Goal: Connect with others: Connect with others

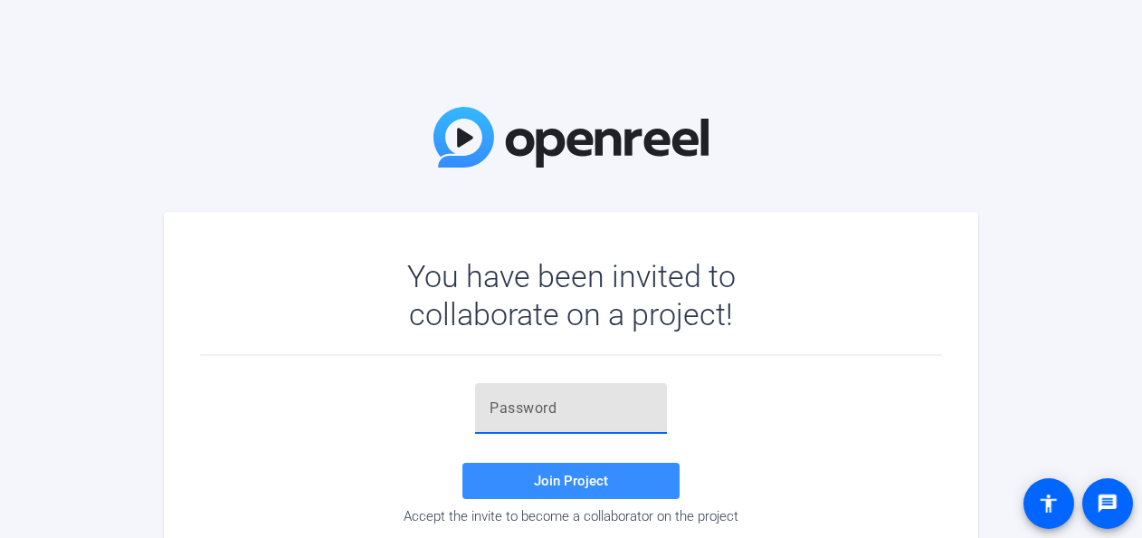
click at [579, 418] on input "text" at bounding box center [571, 408] width 163 height 22
paste input ".)[v]V"
type input ".)[v]V"
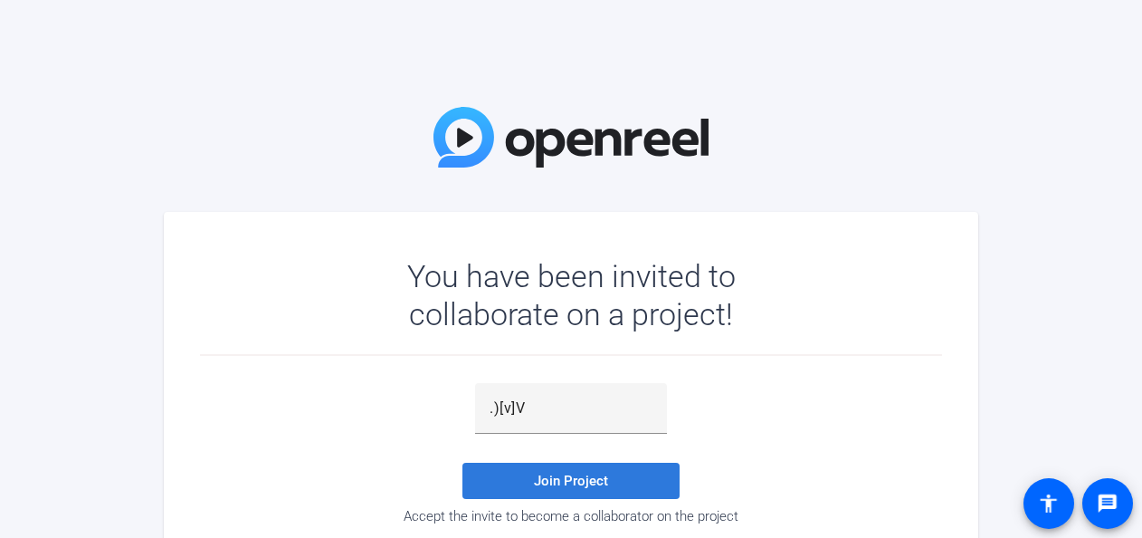
click at [547, 478] on span "Join Project" at bounding box center [571, 481] width 74 height 16
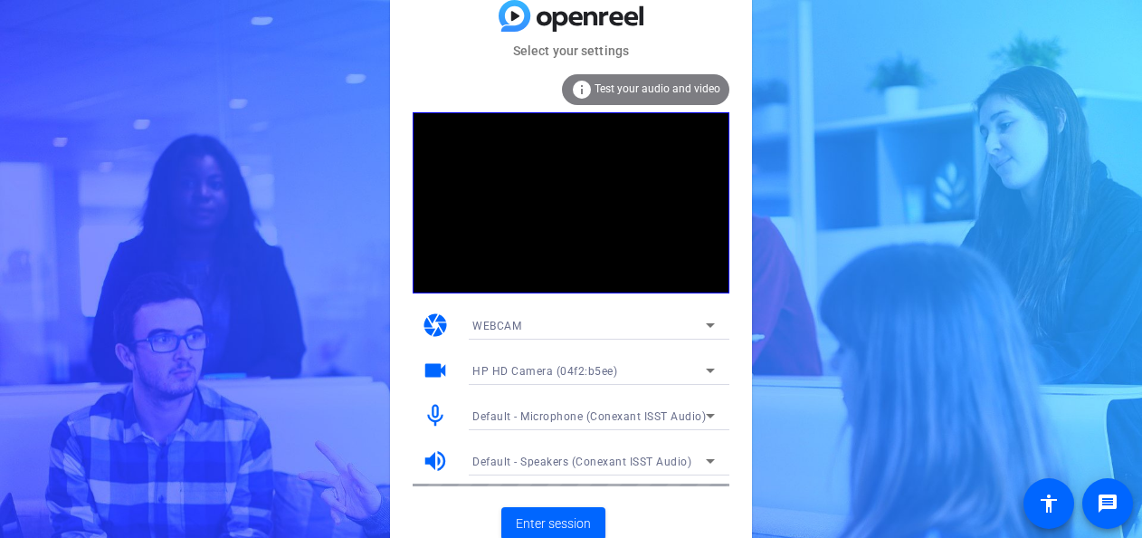
click at [703, 338] on div "WEBCAM" at bounding box center [594, 325] width 243 height 29
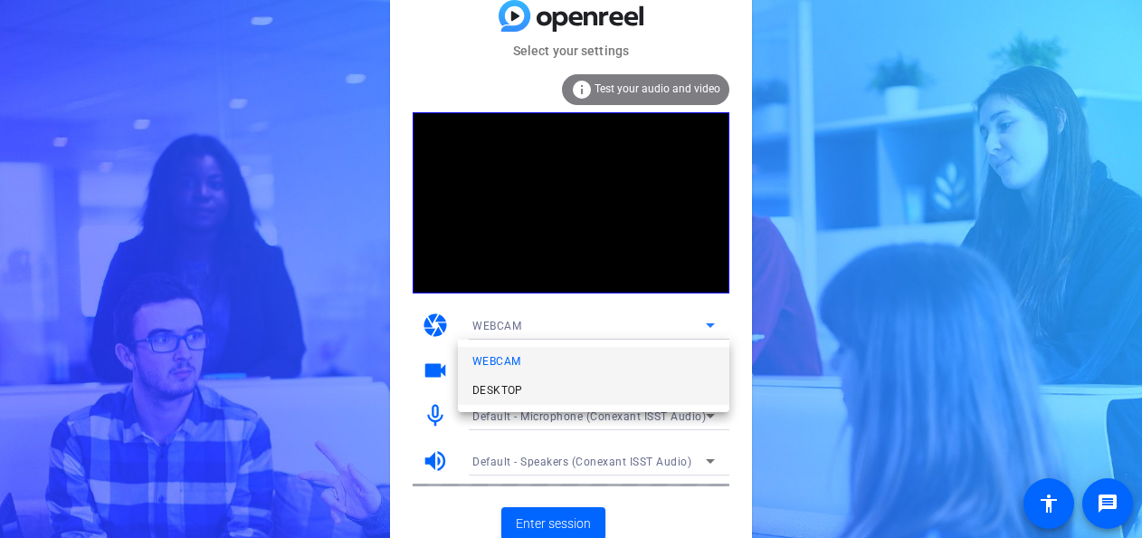
click at [651, 390] on mat-option "DESKTOP" at bounding box center [594, 390] width 272 height 29
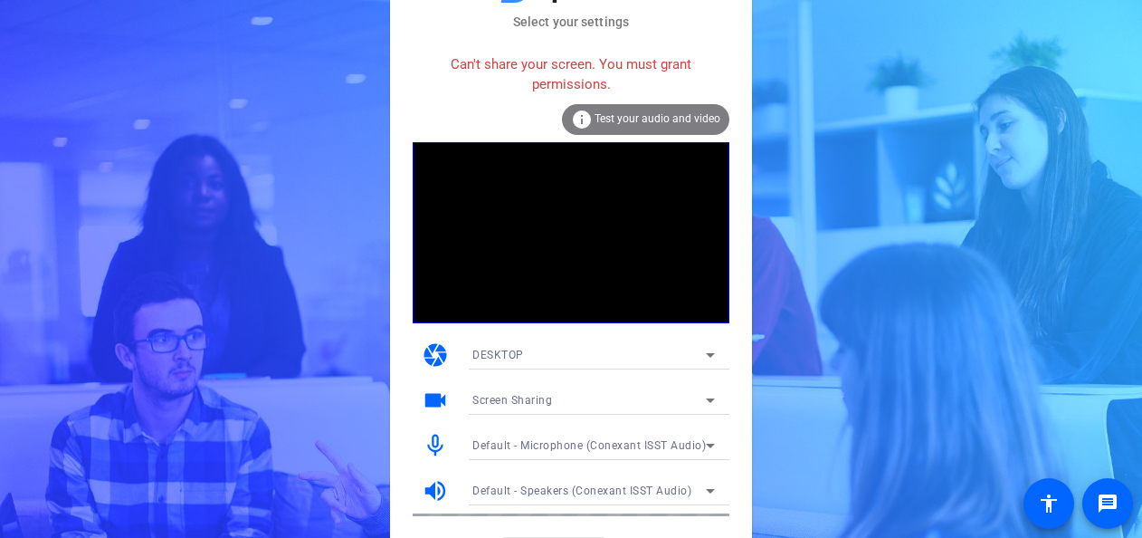
click at [690, 360] on div "DESKTOP" at bounding box center [590, 354] width 234 height 23
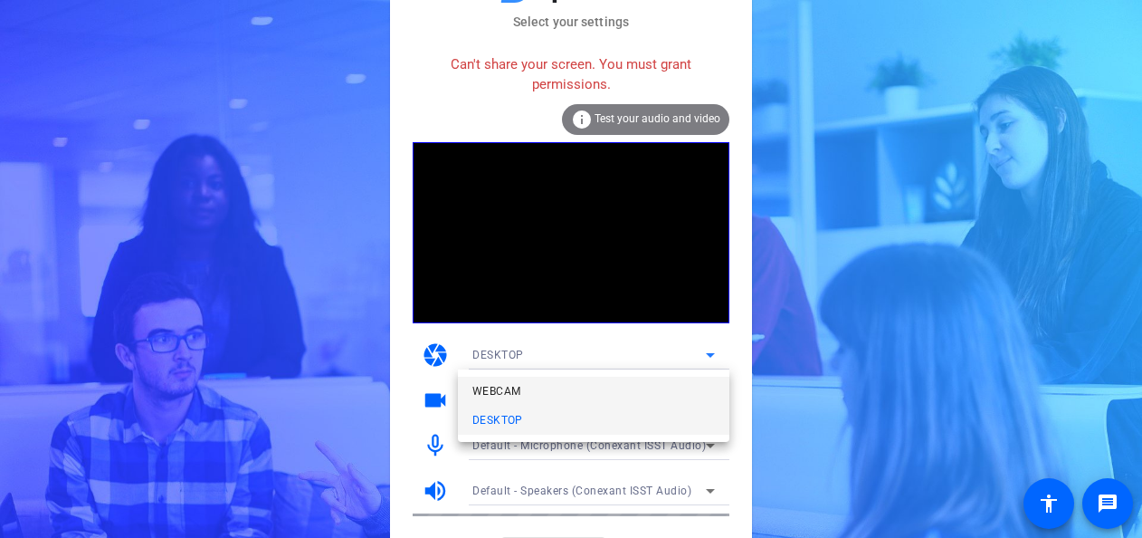
click at [626, 391] on mat-option "WEBCAM" at bounding box center [594, 391] width 272 height 29
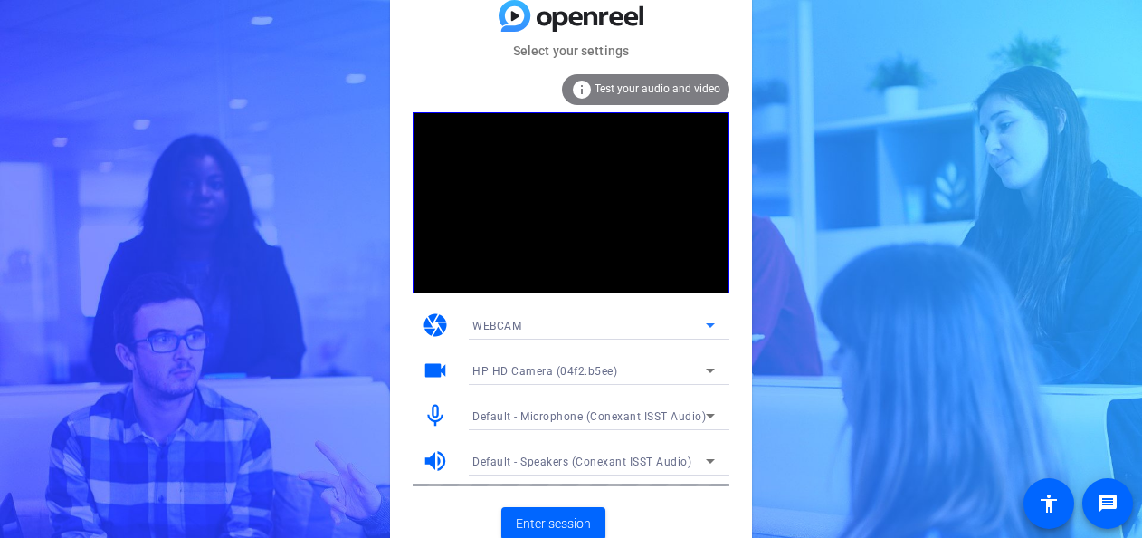
click at [712, 413] on icon at bounding box center [711, 416] width 22 height 22
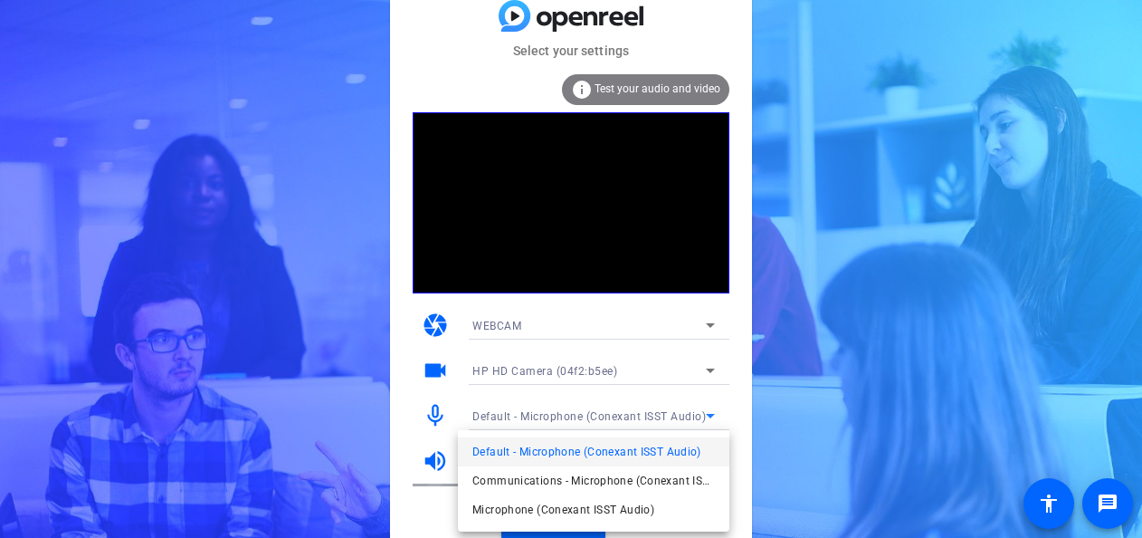
click at [742, 251] on div at bounding box center [571, 269] width 1142 height 538
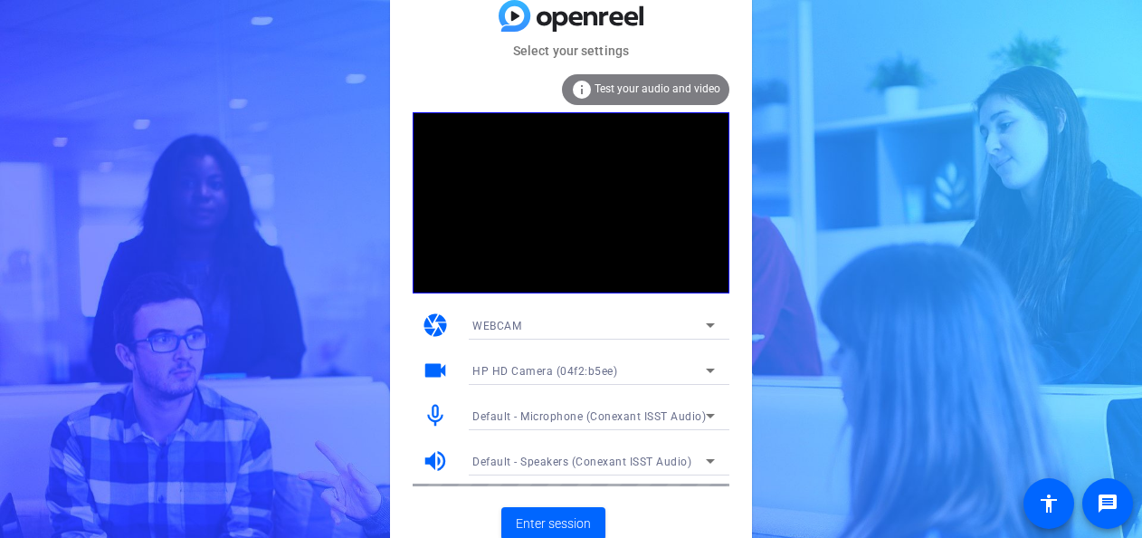
click at [702, 366] on icon at bounding box center [711, 370] width 22 height 22
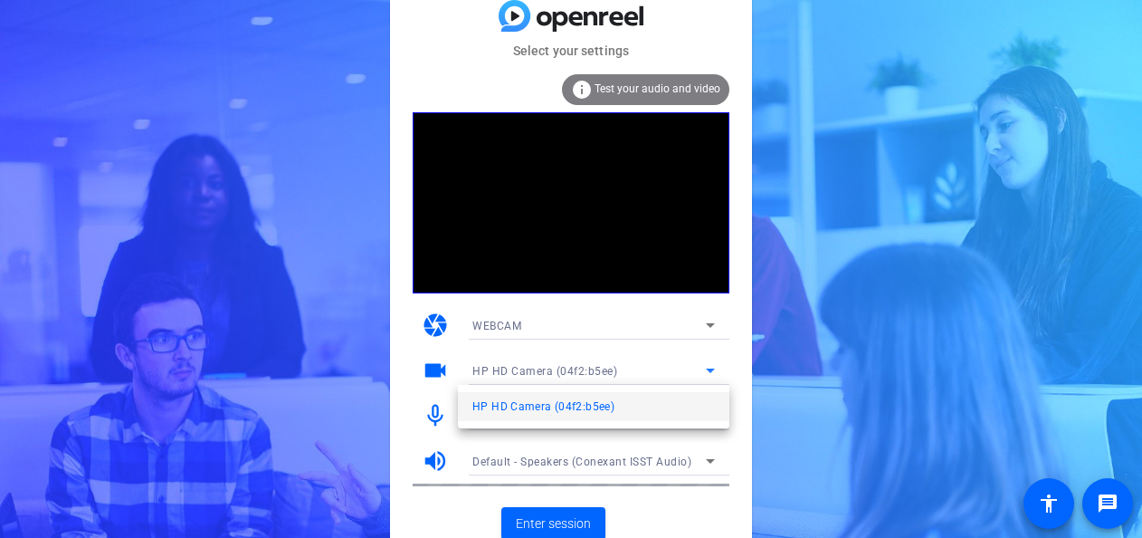
click at [702, 366] on div at bounding box center [571, 269] width 1142 height 538
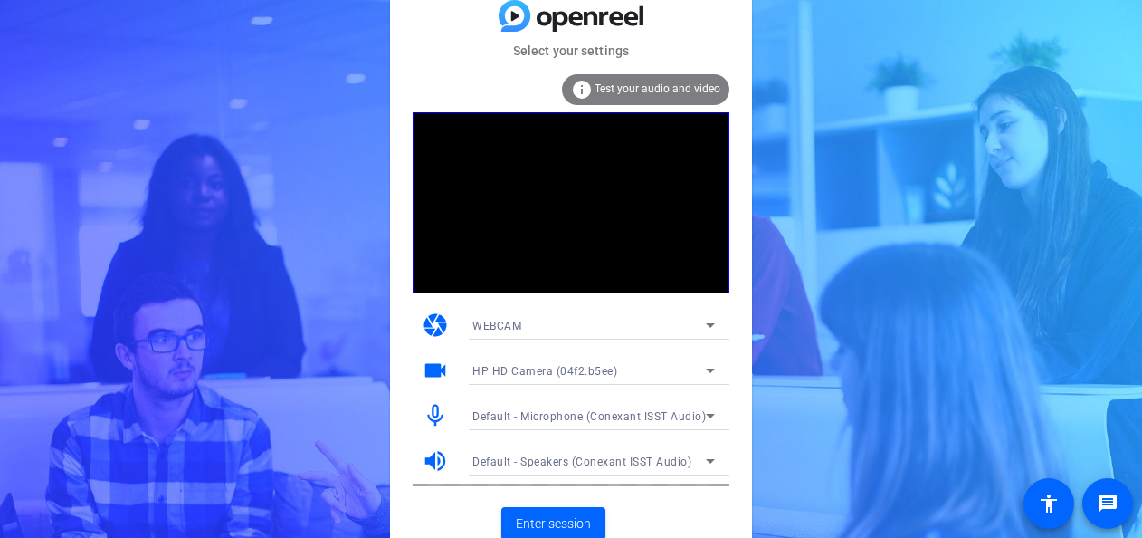
click at [715, 319] on icon at bounding box center [711, 325] width 22 height 22
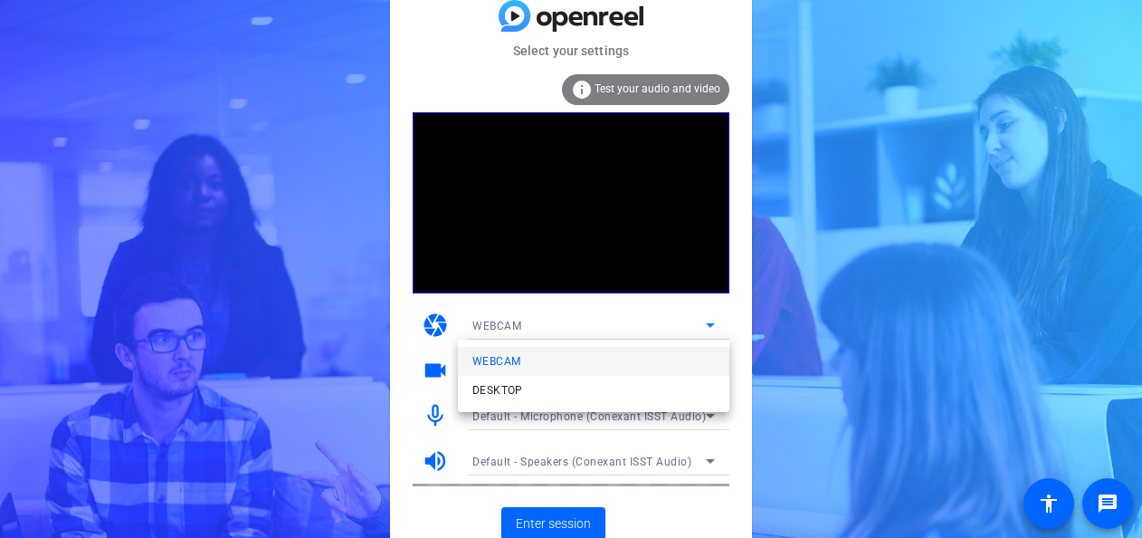
click at [715, 319] on div at bounding box center [571, 269] width 1142 height 538
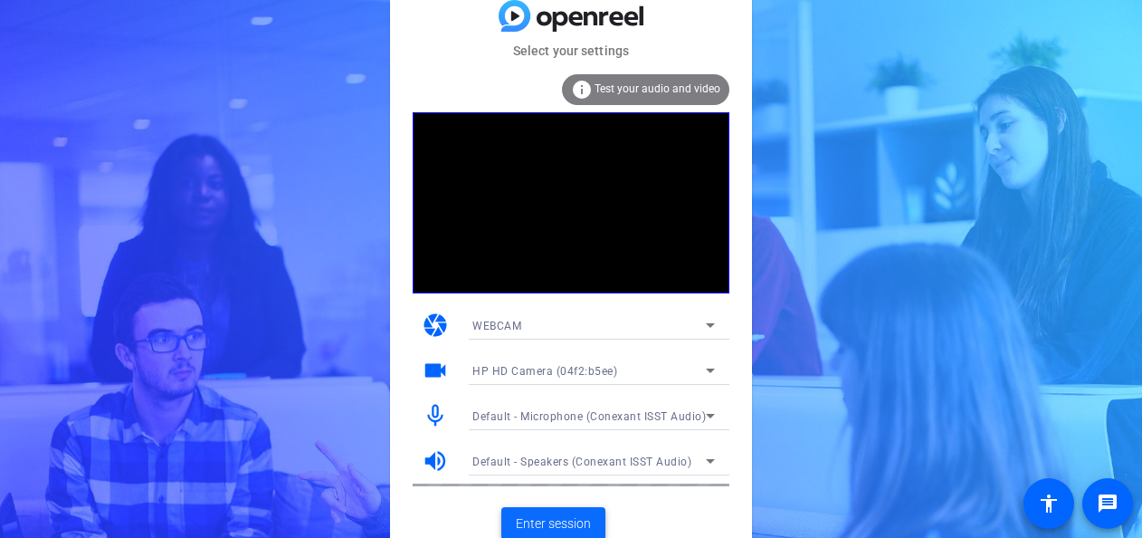
click at [561, 526] on span "Enter session" at bounding box center [553, 523] width 75 height 19
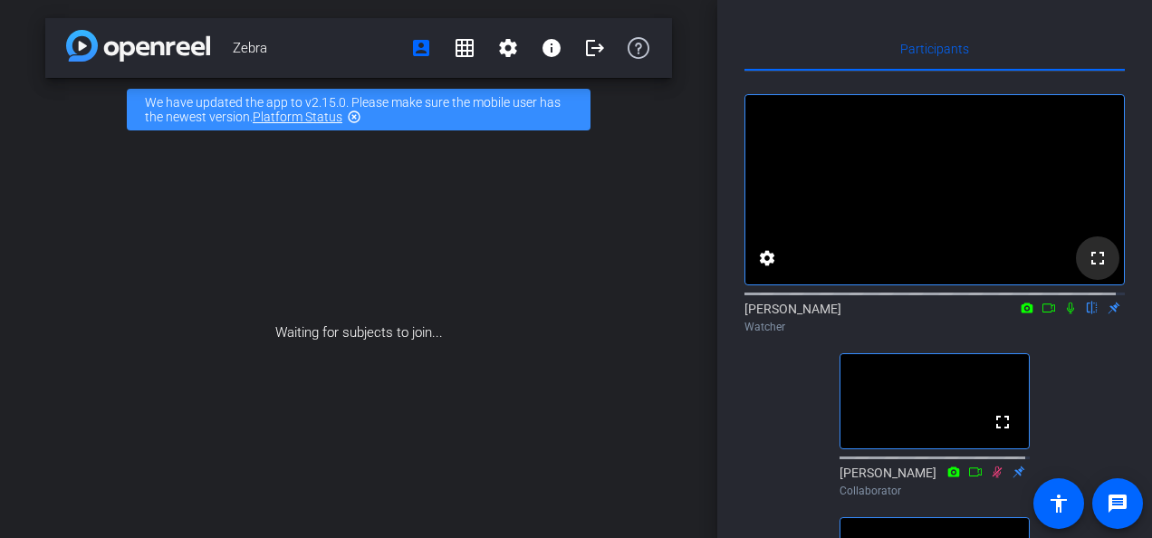
click at [1086, 269] on mat-icon "fullscreen" at bounding box center [1097, 258] width 22 height 22
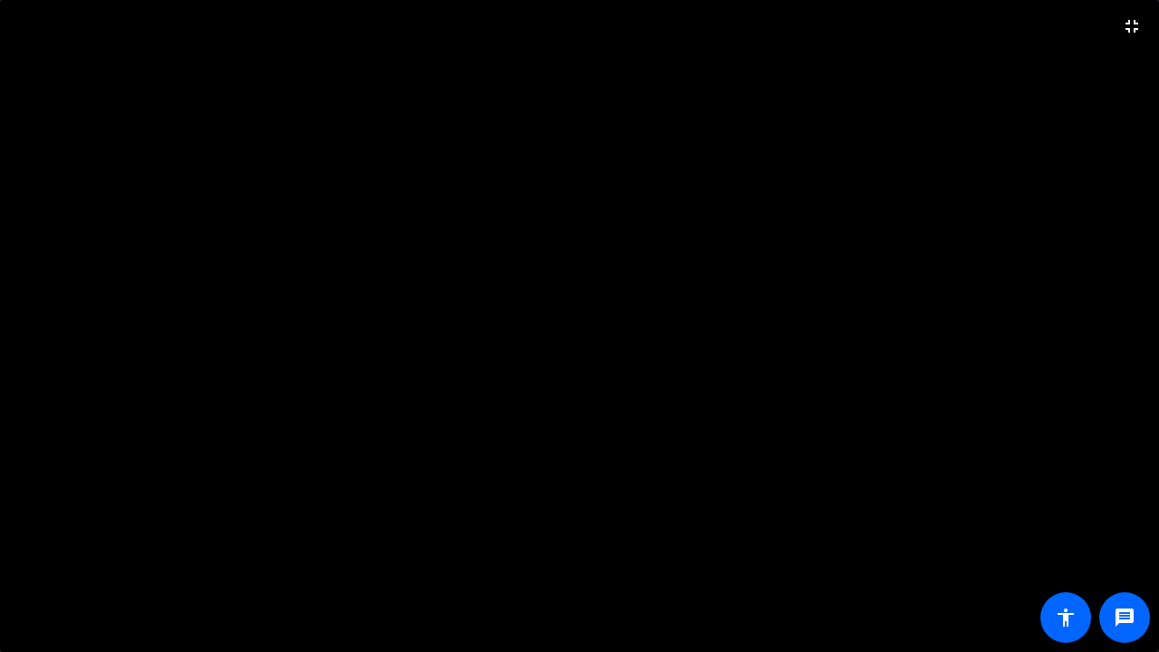
click at [1086, 348] on video at bounding box center [579, 326] width 1159 height 652
click at [884, 445] on video at bounding box center [579, 326] width 1159 height 652
click at [875, 272] on video at bounding box center [579, 326] width 1159 height 652
click at [1124, 28] on mat-icon "fullscreen_exit" at bounding box center [1132, 26] width 22 height 22
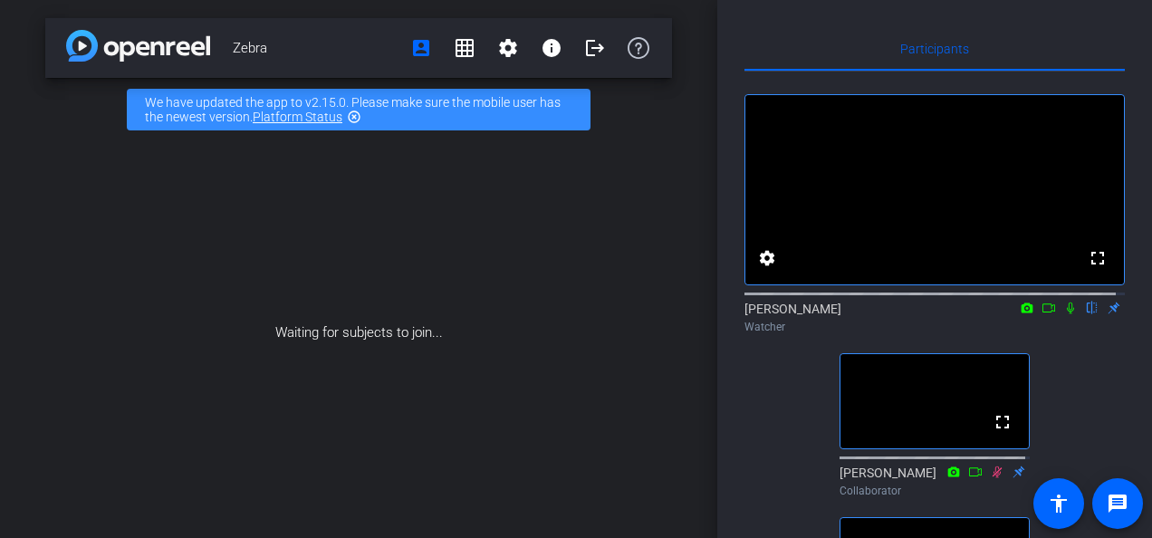
click at [356, 116] on mat-icon "highlight_off" at bounding box center [354, 117] width 14 height 14
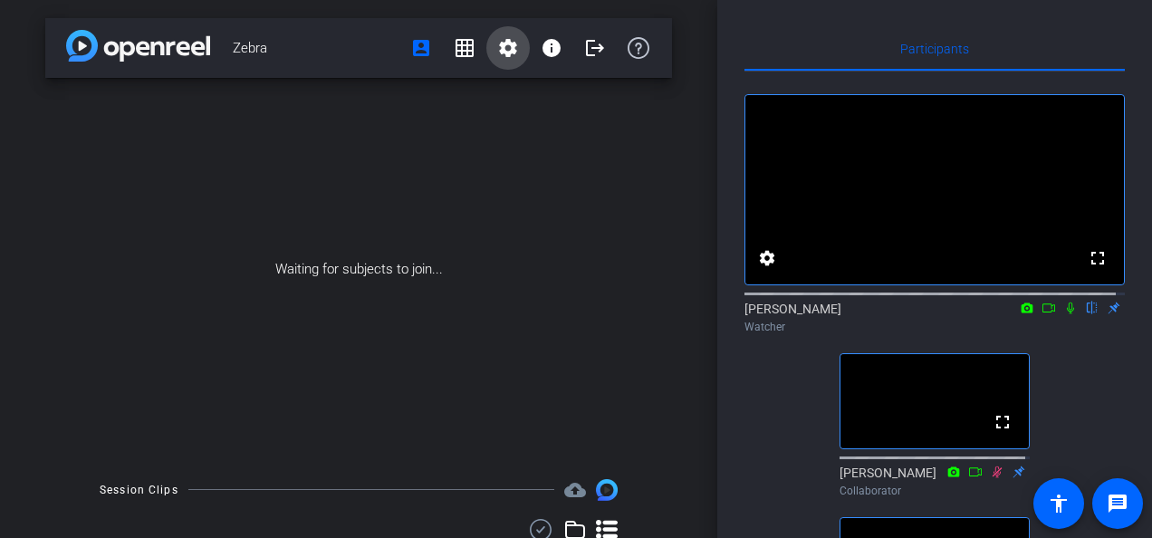
click at [497, 42] on mat-icon "settings" at bounding box center [508, 48] width 22 height 22
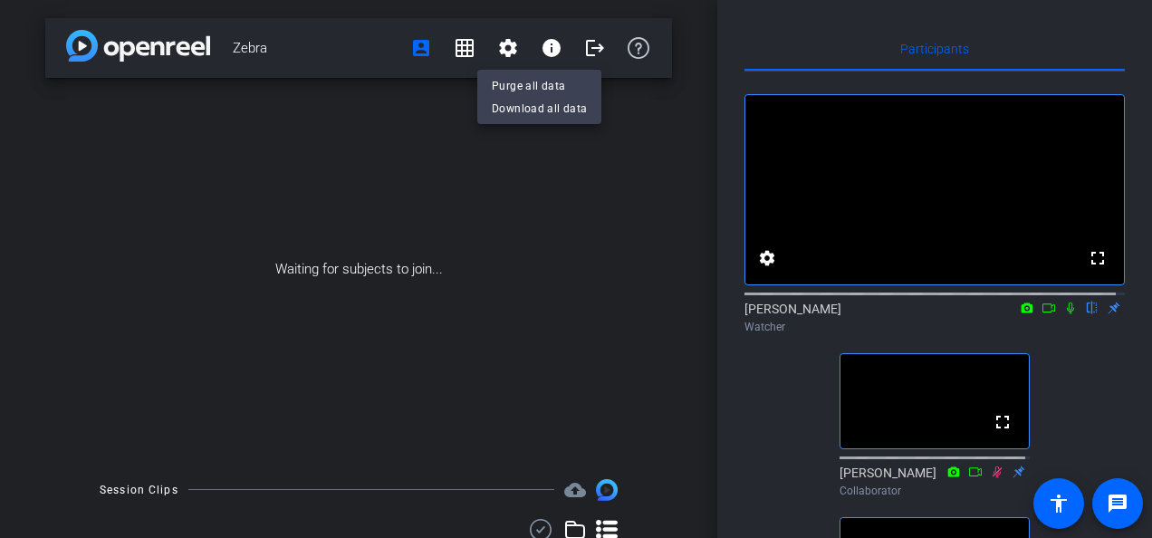
drag, startPoint x: 612, startPoint y: 250, endPoint x: 573, endPoint y: 299, distance: 62.5
click at [573, 299] on div at bounding box center [576, 269] width 1152 height 538
click at [1042, 312] on icon at bounding box center [1048, 307] width 13 height 9
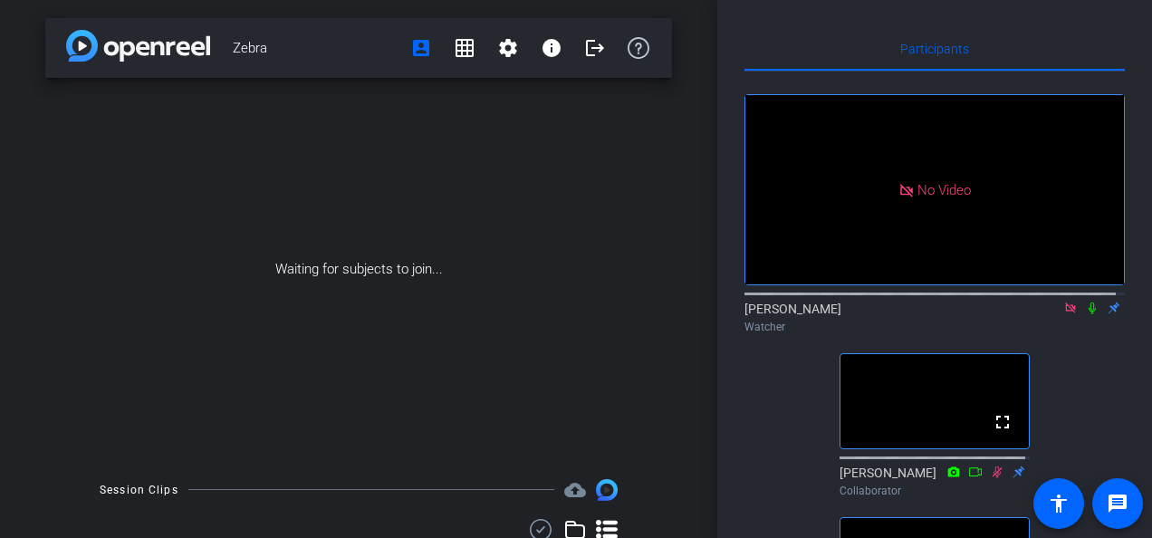
click at [1063, 314] on icon at bounding box center [1070, 307] width 14 height 13
drag, startPoint x: 1085, startPoint y: 272, endPoint x: 1088, endPoint y: 339, distance: 67.1
click at [1086, 269] on mat-icon "fullscreen" at bounding box center [1097, 258] width 22 height 22
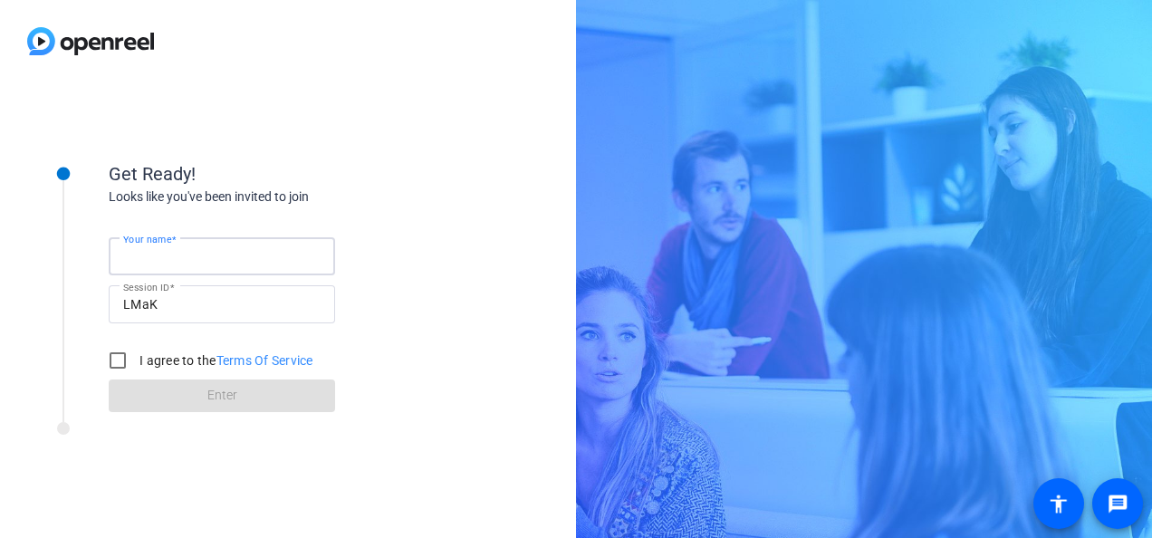
click at [281, 245] on input "Your name" at bounding box center [221, 256] width 197 height 22
type input "Bill Burns"
drag, startPoint x: 123, startPoint y: 349, endPoint x: 112, endPoint y: 360, distance: 16.0
click at [112, 360] on input "I agree to the Terms Of Service" at bounding box center [118, 360] width 36 height 36
checkbox input "true"
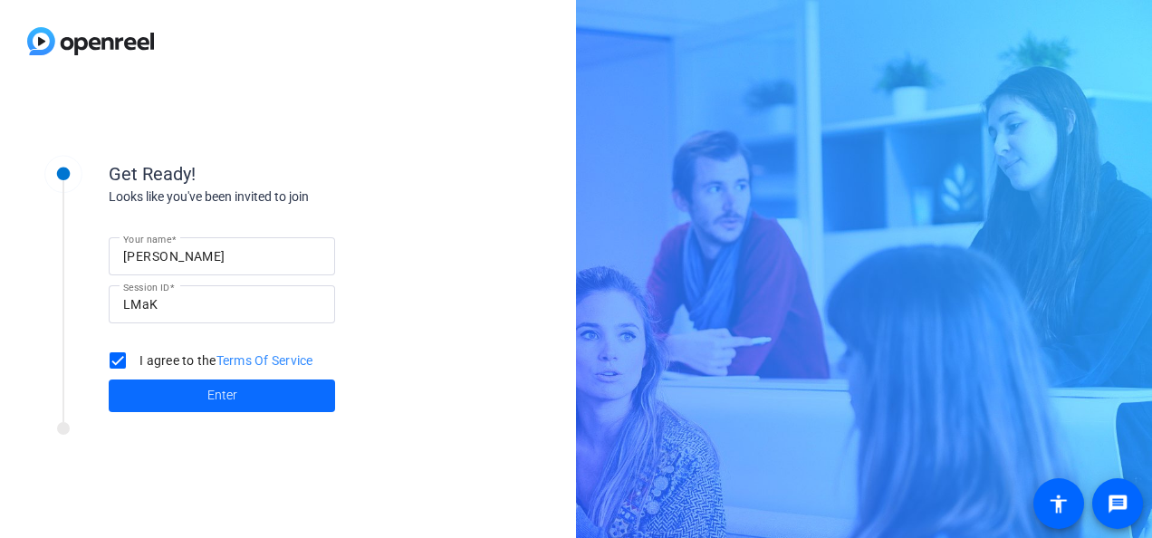
click at [150, 395] on span at bounding box center [222, 395] width 226 height 43
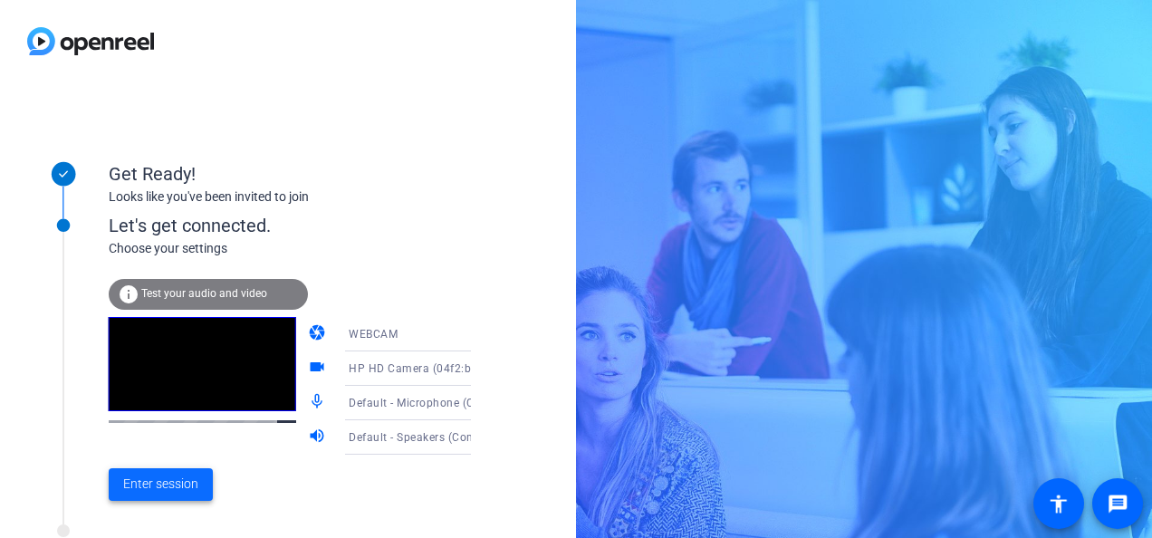
click at [170, 473] on span at bounding box center [161, 484] width 104 height 43
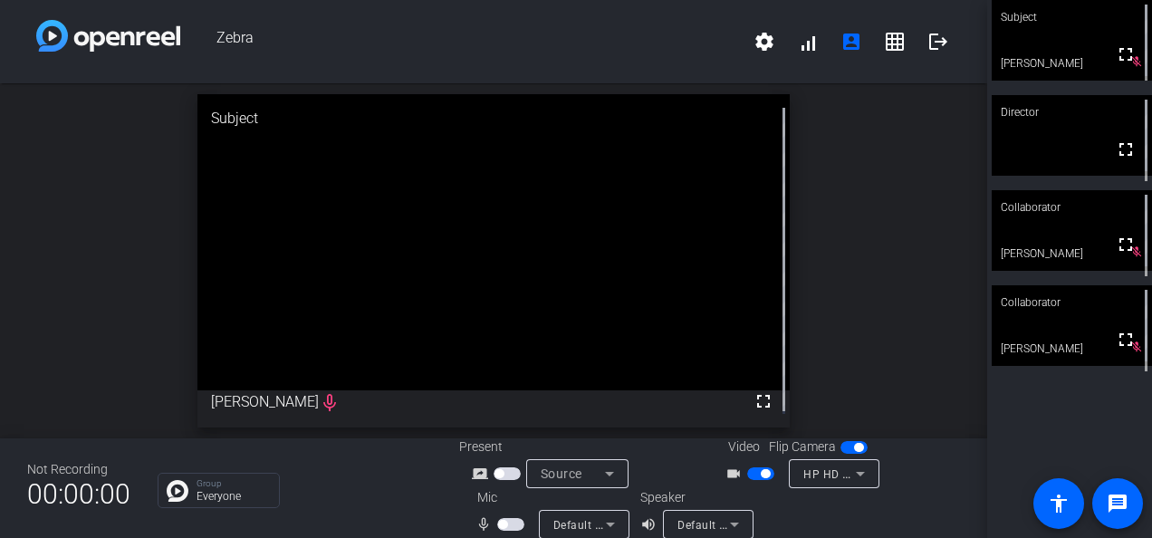
scroll to position [21, 0]
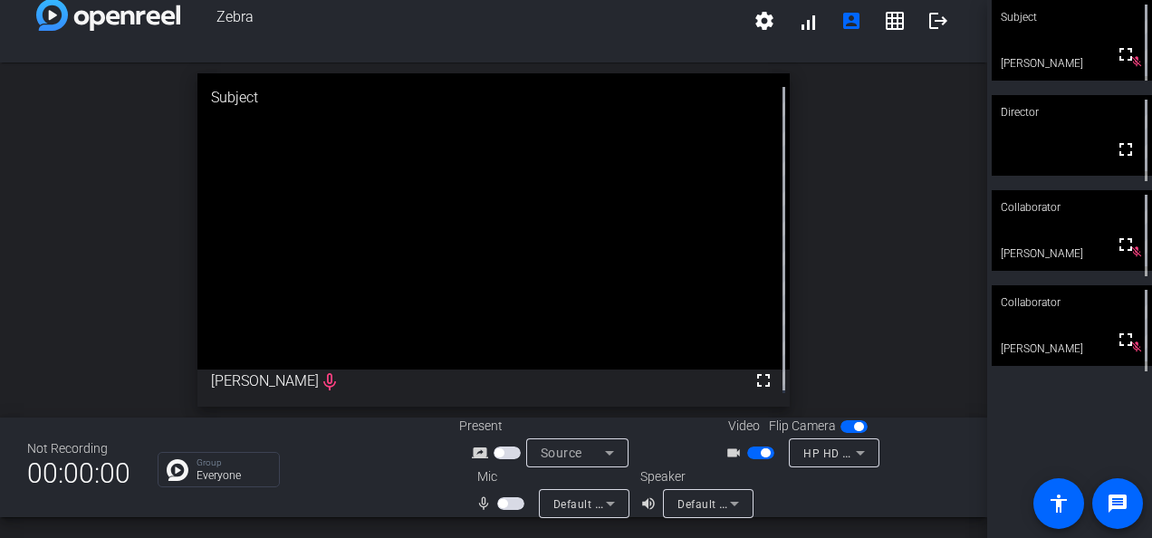
click at [511, 499] on span "button" at bounding box center [510, 503] width 27 height 13
click at [504, 447] on span "button" at bounding box center [506, 452] width 27 height 13
click at [497, 508] on button "button" at bounding box center [510, 503] width 27 height 13
click at [757, 460] on mat-slide-toggle at bounding box center [762, 452] width 31 height 19
click at [760, 453] on span "button" at bounding box center [764, 452] width 9 height 9
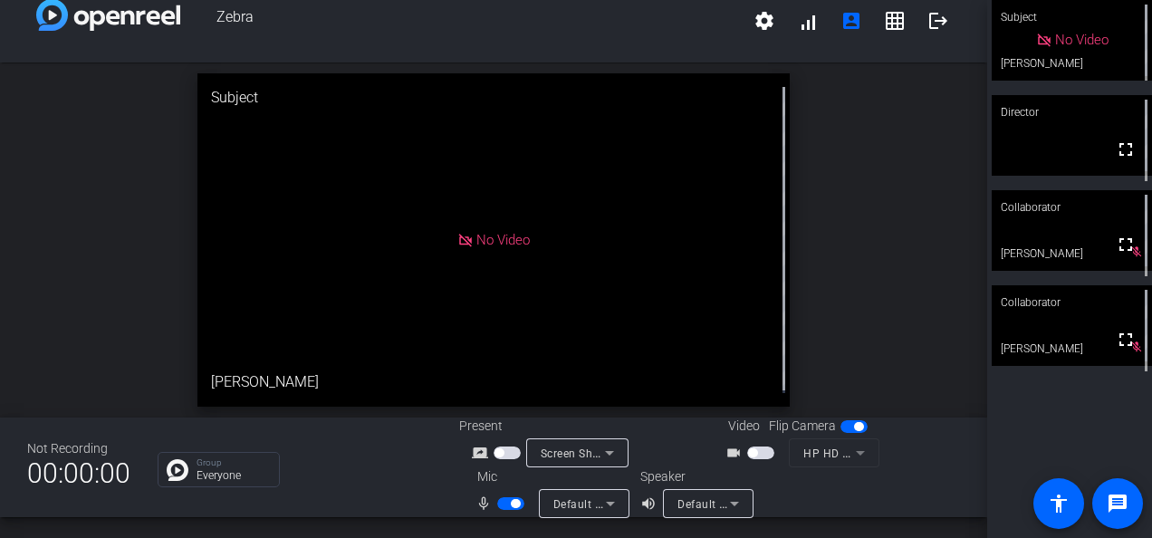
click at [755, 447] on span "button" at bounding box center [760, 452] width 27 height 13
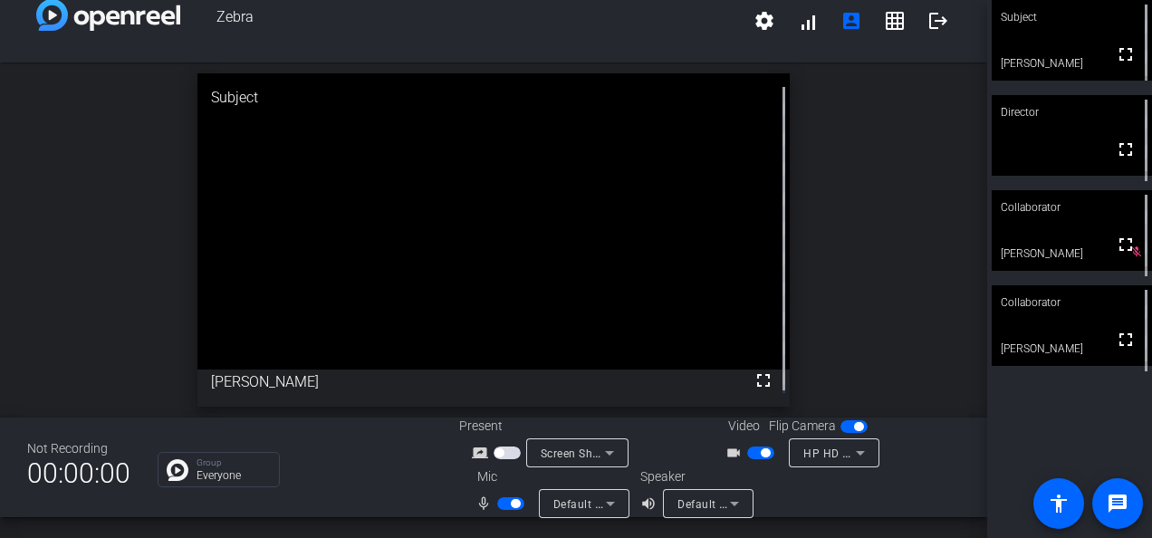
drag, startPoint x: 758, startPoint y: 366, endPoint x: 772, endPoint y: 454, distance: 89.9
click at [769, 387] on span at bounding box center [762, 379] width 43 height 43
click at [666, 431] on div "Present screen_share_outline Screen Sharing" at bounding box center [584, 441] width 251 height 51
click at [755, 18] on mat-icon "settings" at bounding box center [764, 21] width 22 height 22
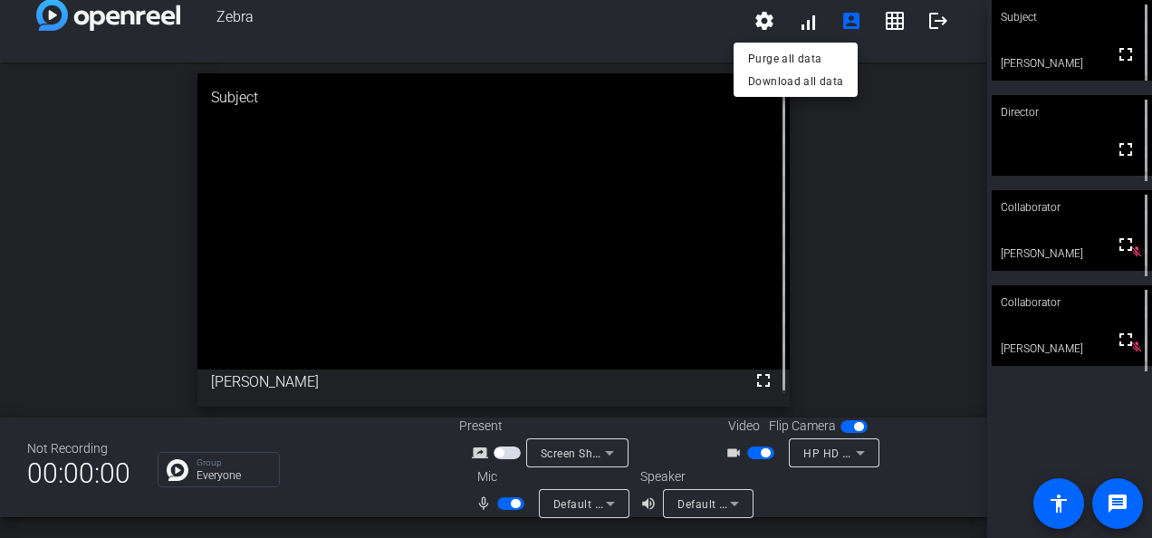
click at [913, 106] on div at bounding box center [576, 269] width 1152 height 538
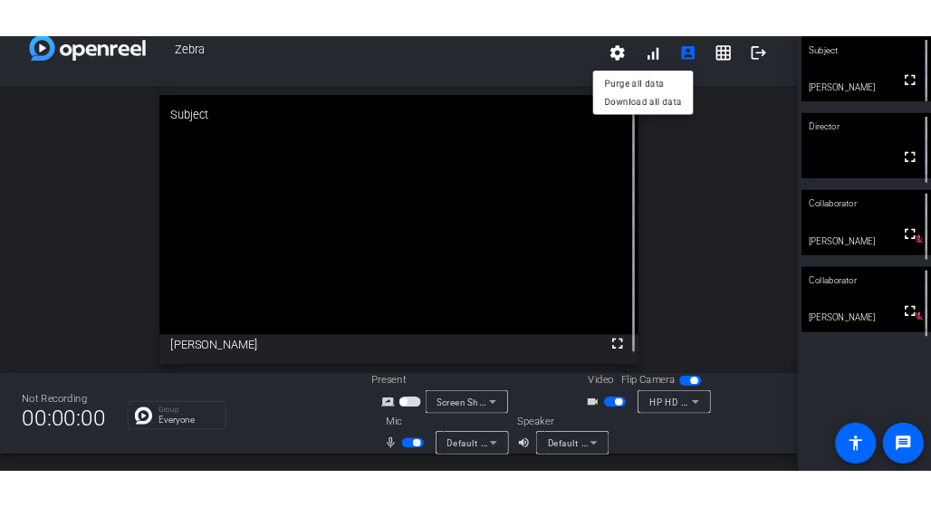
scroll to position [20, 0]
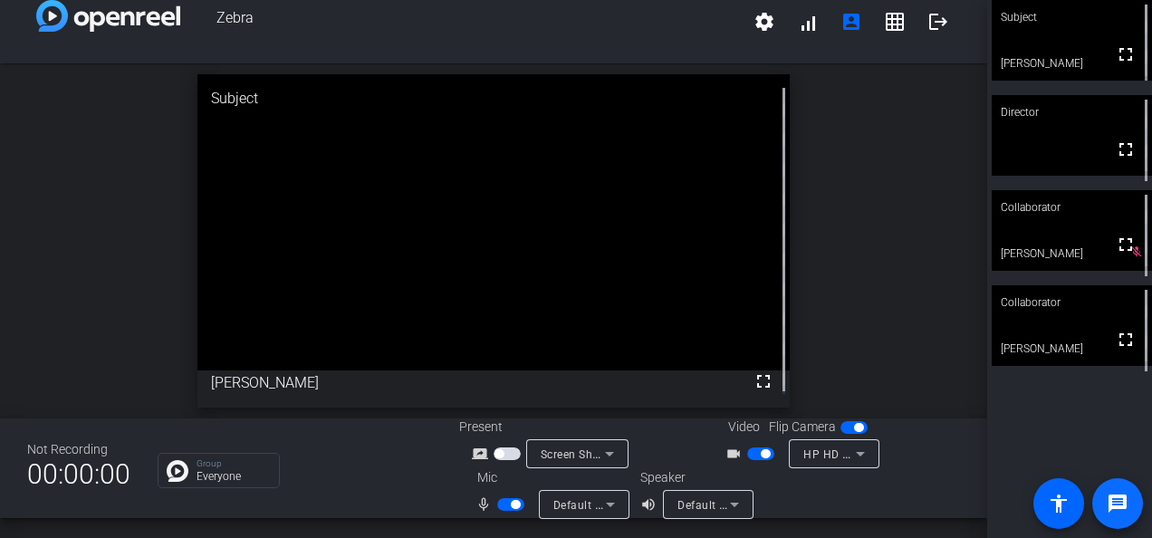
click at [1118, 496] on mat-icon "message" at bounding box center [1117, 503] width 22 height 22
click at [854, 427] on span "button" at bounding box center [858, 427] width 9 height 9
click at [696, 498] on span "Default - Speakers (Conexant ISST Audio)" at bounding box center [786, 504] width 219 height 14
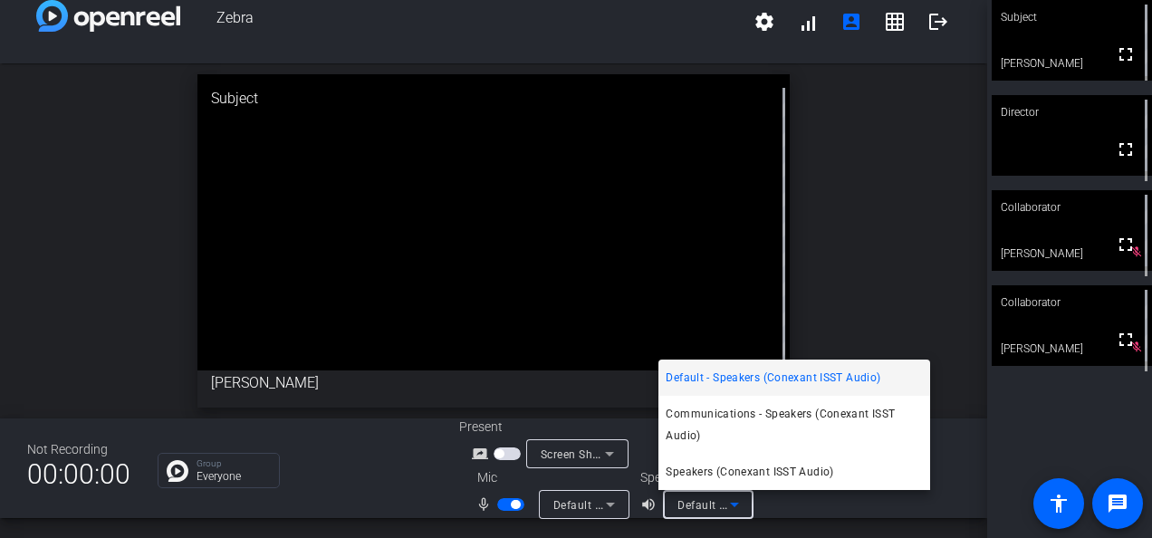
drag, startPoint x: 696, startPoint y: 498, endPoint x: 908, endPoint y: 167, distance: 393.3
click at [908, 167] on div at bounding box center [576, 269] width 1152 height 538
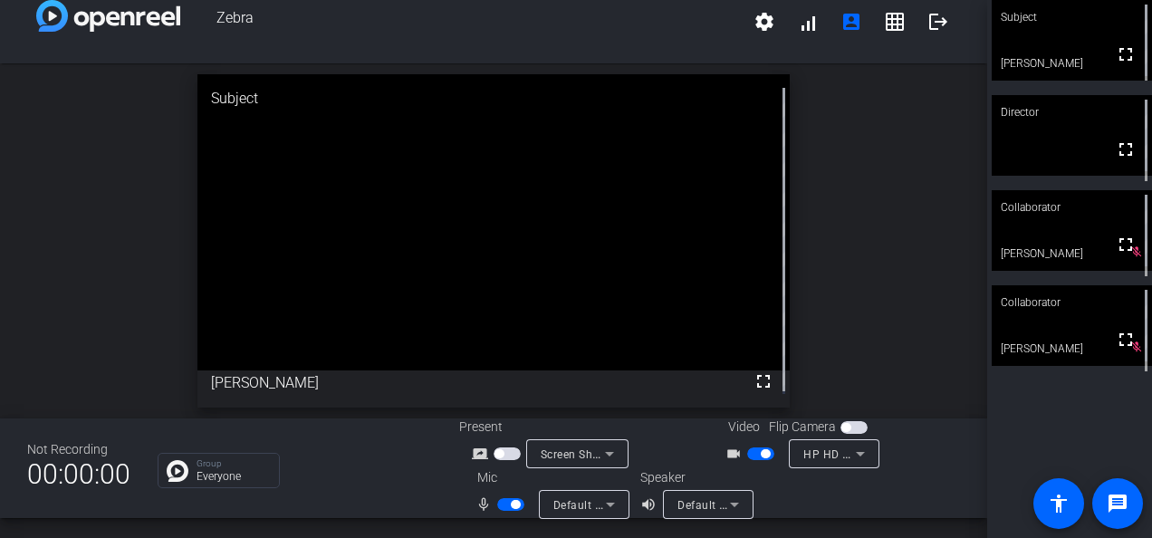
click at [904, 168] on div "open_in_new Subject fullscreen Bill Burns" at bounding box center [493, 240] width 987 height 355
click at [588, 504] on span "Communications - Microphone (Conexant ISST Audio)" at bounding box center [696, 504] width 287 height 14
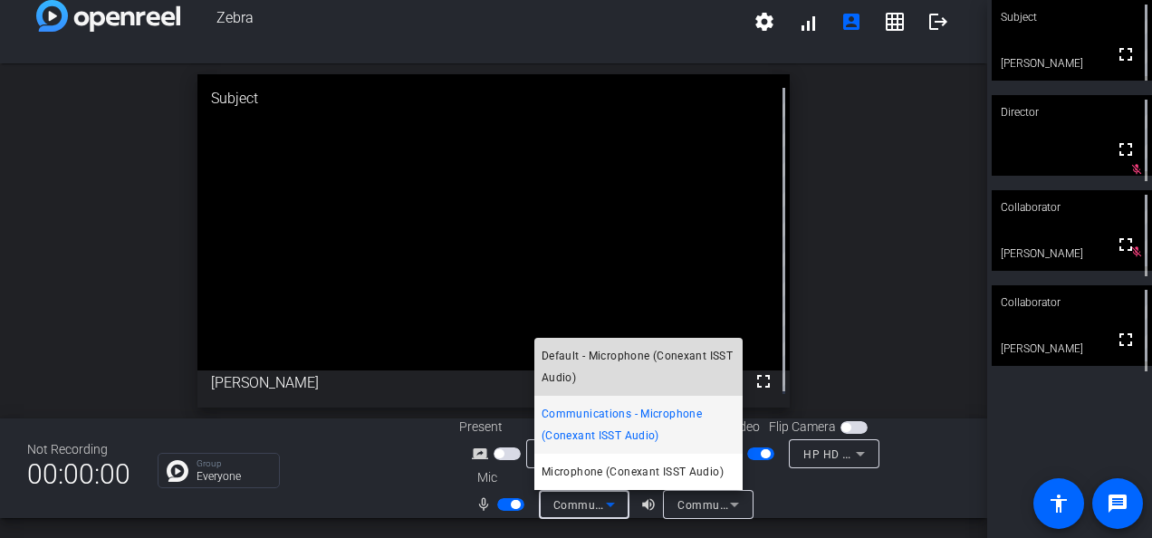
click at [622, 346] on span "Default - Microphone (Conexant ISST Audio)" at bounding box center [638, 366] width 194 height 43
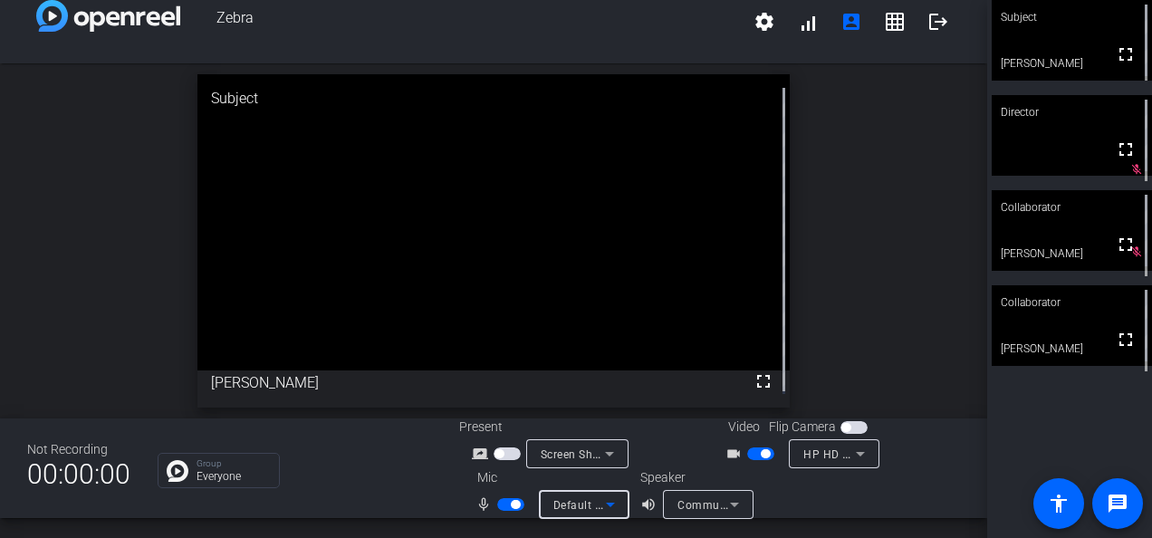
click at [758, 448] on button "button" at bounding box center [760, 453] width 27 height 13
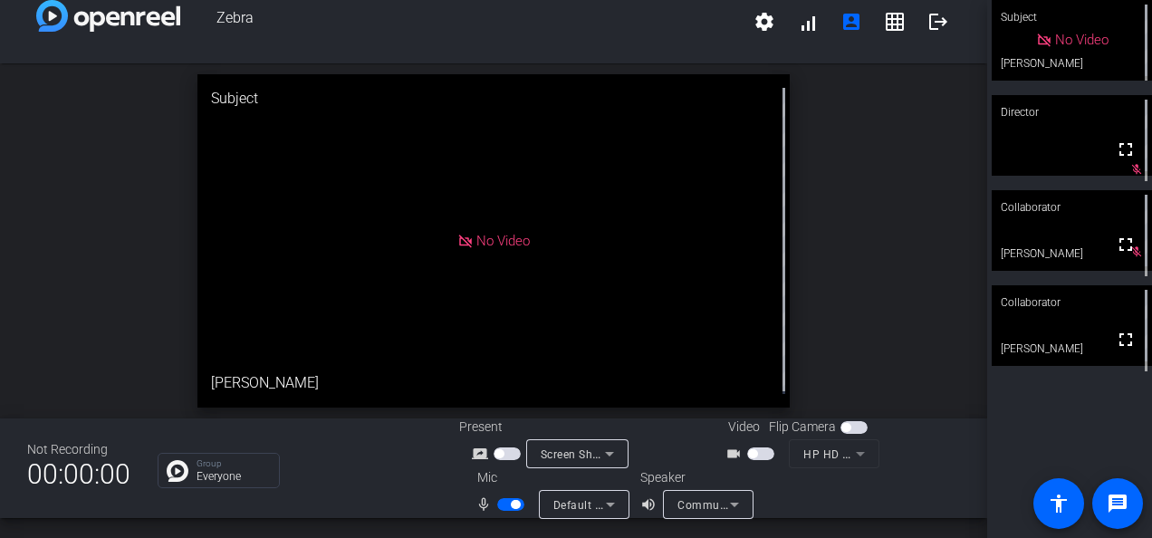
click at [512, 500] on span "button" at bounding box center [515, 504] width 9 height 9
click at [502, 503] on span "button" at bounding box center [502, 504] width 9 height 9
click at [758, 453] on span "button" at bounding box center [760, 453] width 27 height 13
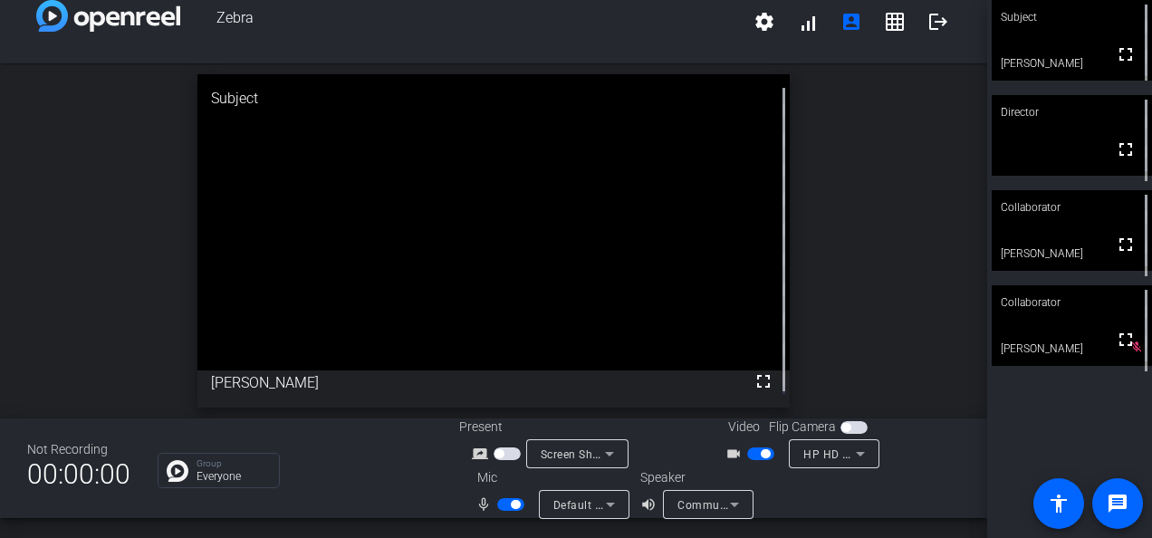
click at [193, 465] on div "Group Everyone" at bounding box center [219, 470] width 122 height 35
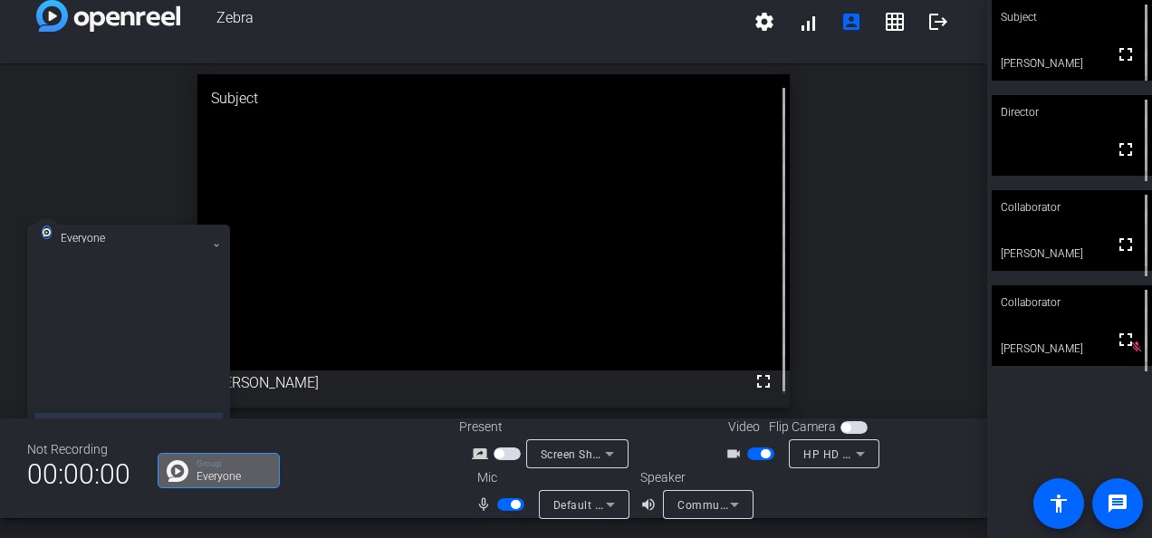
click at [215, 248] on icon at bounding box center [216, 245] width 7 height 7
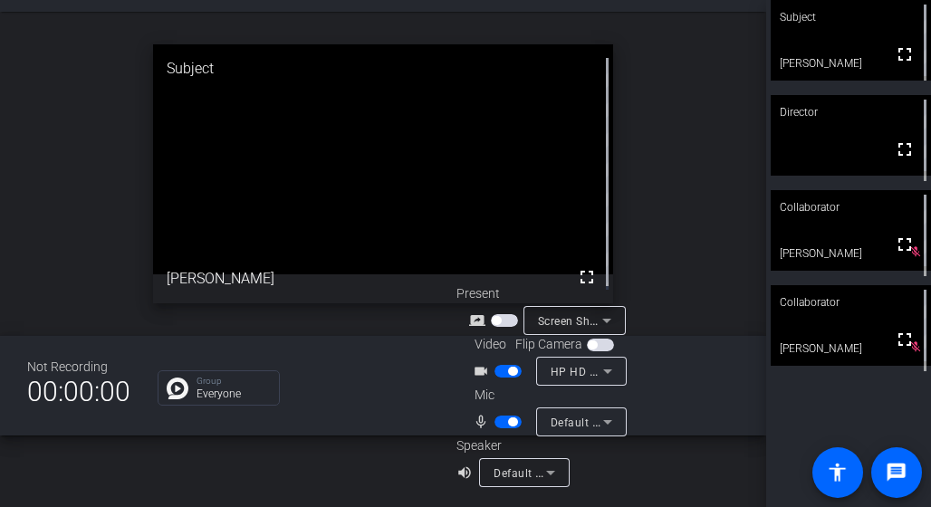
scroll to position [0, 0]
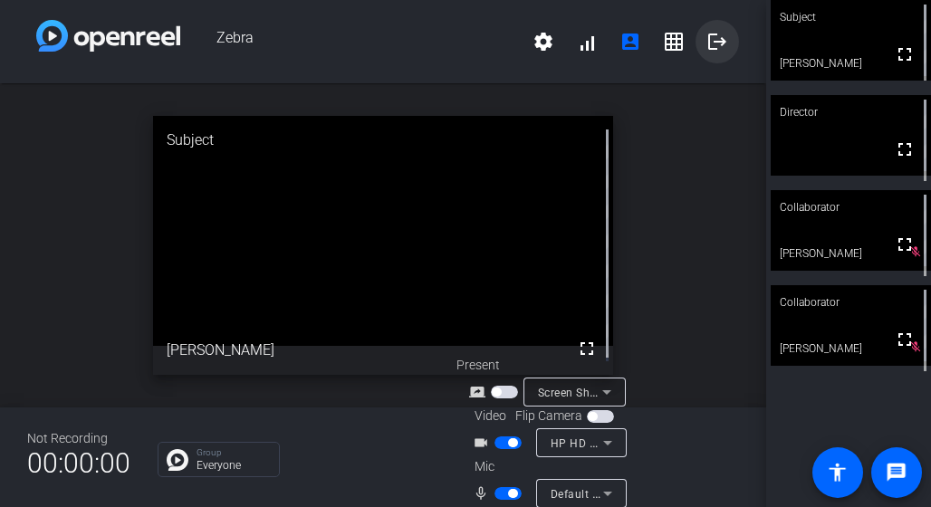
click at [722, 40] on span at bounding box center [716, 41] width 43 height 43
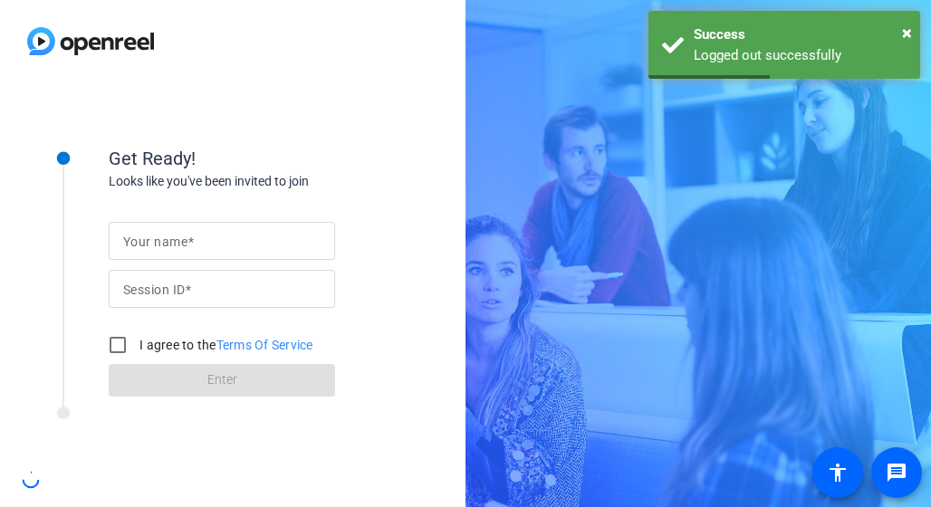
click at [206, 111] on div "Get Ready! Looks like you've been invited to join Your name Session ID I agree …" at bounding box center [232, 294] width 465 height 425
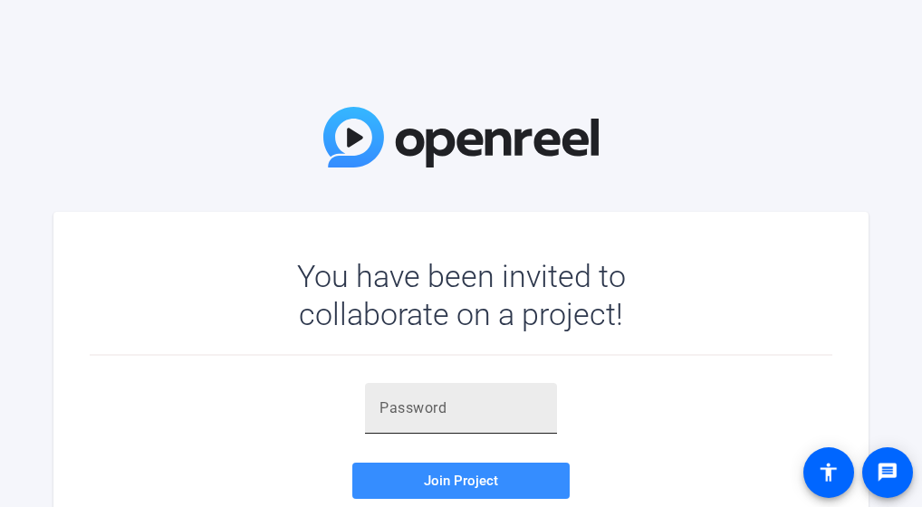
click at [422, 405] on input "text" at bounding box center [460, 408] width 163 height 22
paste input ".)[v]V"
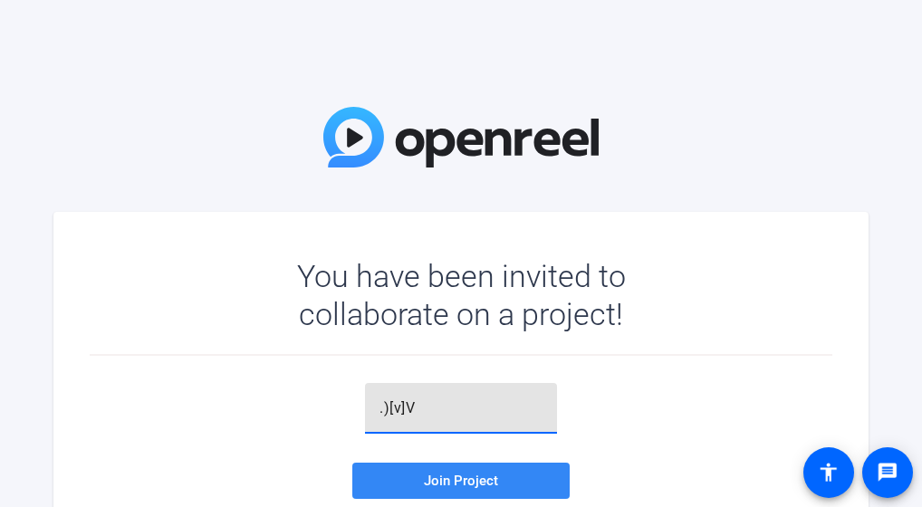
type input ".)[v]V"
click at [411, 477] on span at bounding box center [460, 480] width 217 height 43
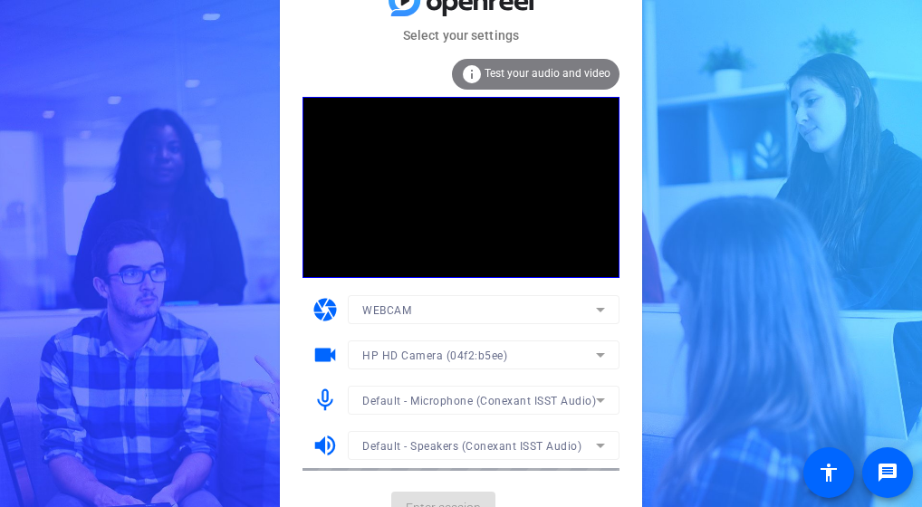
scroll to position [24, 0]
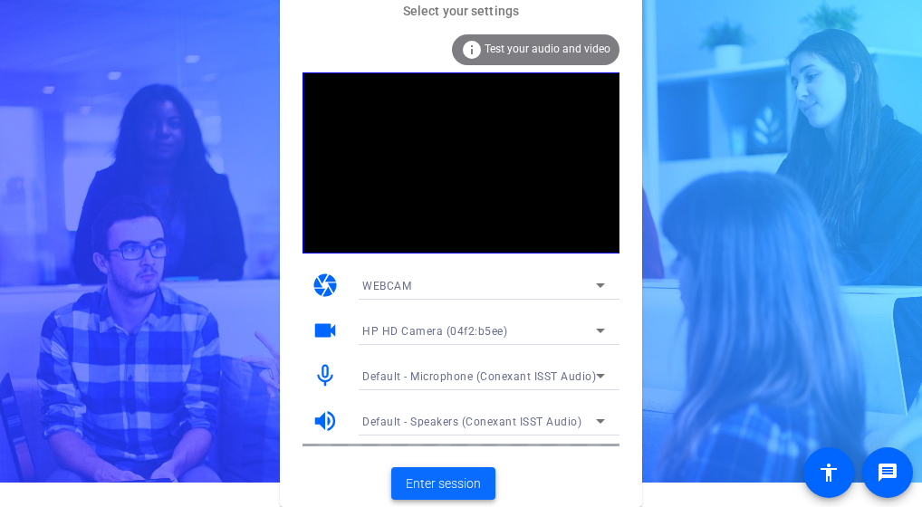
click at [421, 483] on span "Enter session" at bounding box center [443, 483] width 75 height 19
